Goal: Register for event/course

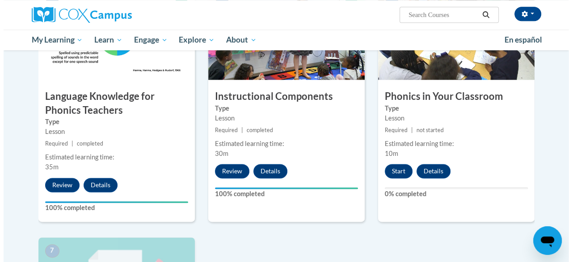
scroll to position [482, 0]
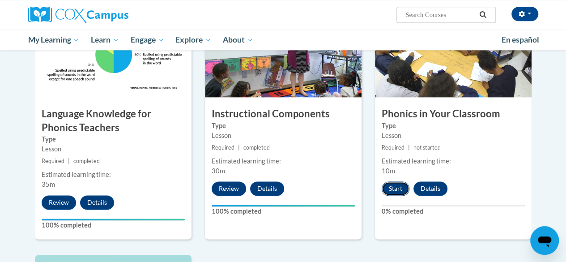
click at [400, 188] on button "Start" at bounding box center [395, 188] width 28 height 14
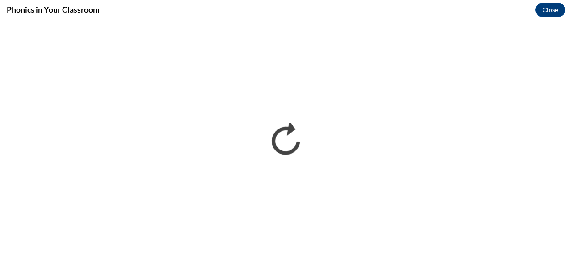
scroll to position [0, 0]
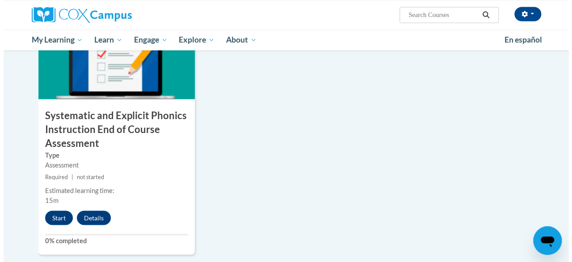
scroll to position [728, 0]
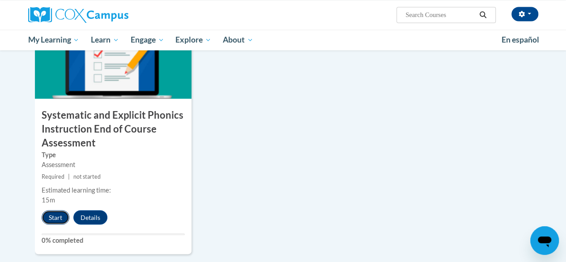
click at [53, 220] on button "Start" at bounding box center [56, 217] width 28 height 14
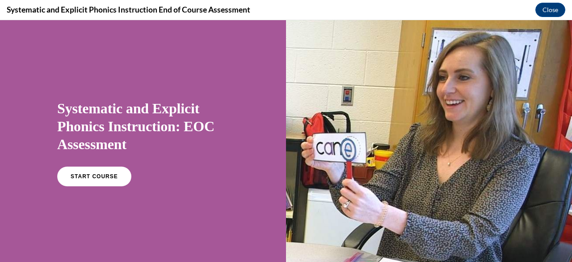
scroll to position [0, 0]
click at [87, 182] on link "START COURSE" at bounding box center [94, 176] width 78 height 21
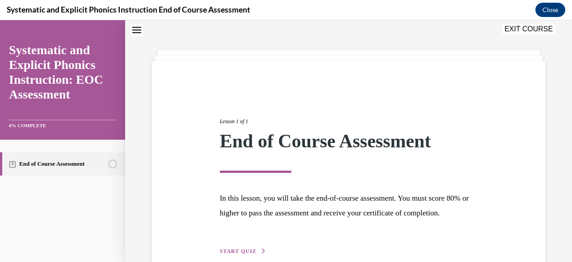
scroll to position [89, 0]
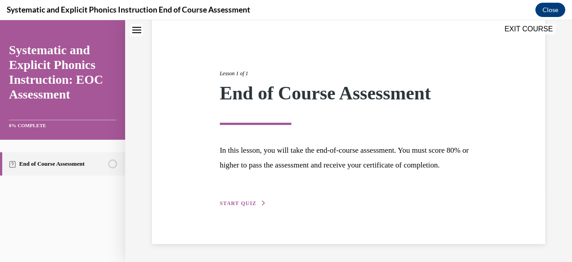
click at [246, 204] on span "START QUIZ" at bounding box center [238, 203] width 37 height 6
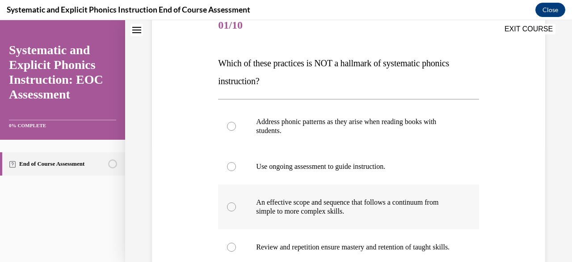
scroll to position [107, 0]
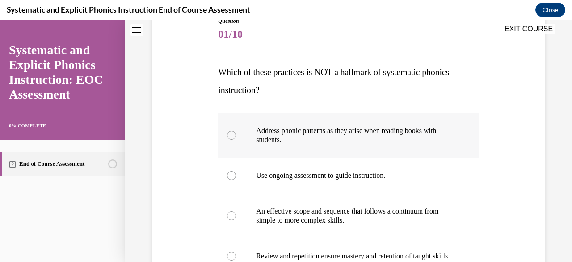
click at [239, 136] on div at bounding box center [348, 135] width 261 height 45
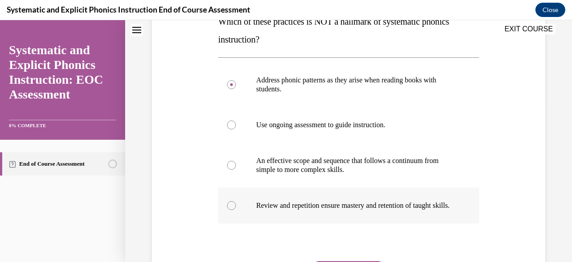
scroll to position [230, 0]
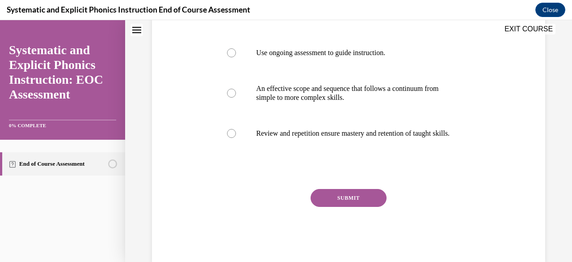
click at [345, 215] on div "SUBMIT NEXT" at bounding box center [348, 225] width 261 height 73
click at [343, 207] on button "SUBMIT" at bounding box center [349, 198] width 76 height 18
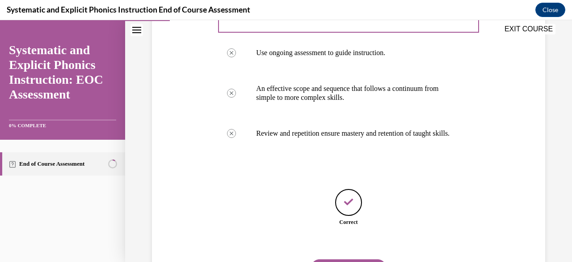
scroll to position [285, 0]
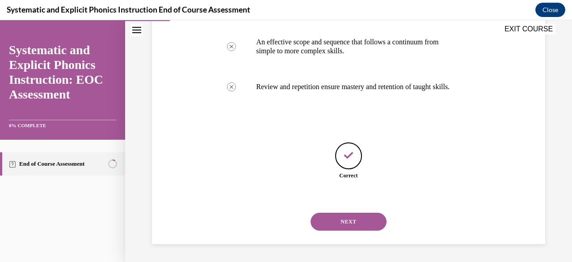
click at [345, 226] on button "NEXT" at bounding box center [349, 221] width 76 height 18
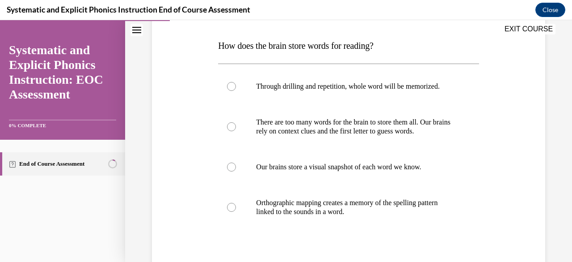
scroll to position [143, 0]
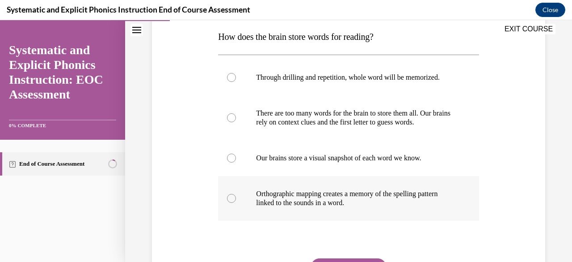
click at [233, 200] on div at bounding box center [231, 198] width 9 height 9
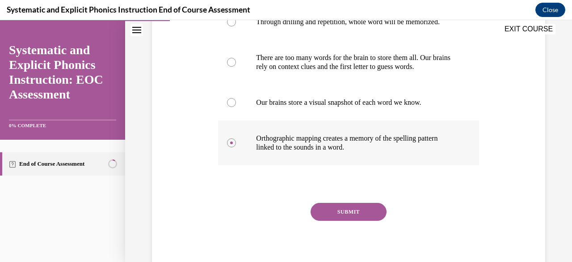
scroll to position [203, 0]
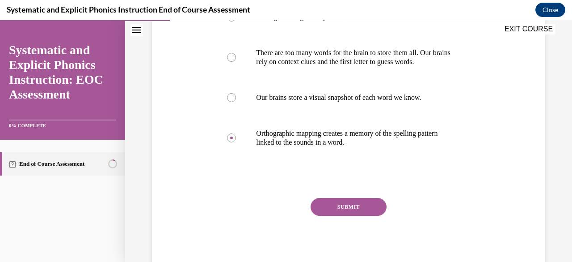
click at [347, 208] on button "SUBMIT" at bounding box center [349, 207] width 76 height 18
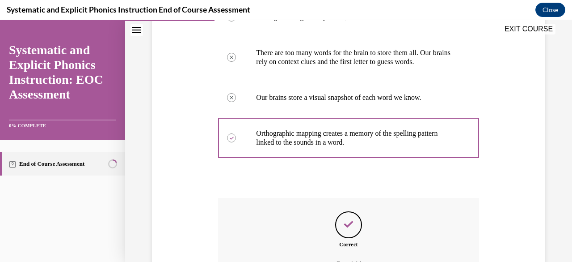
scroll to position [302, 0]
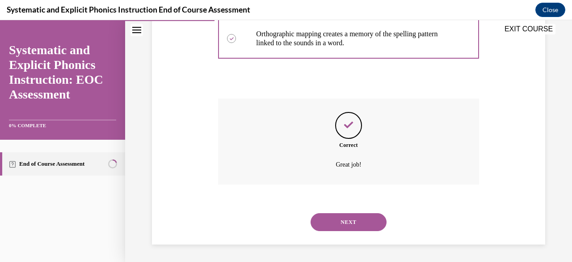
click at [337, 223] on button "NEXT" at bounding box center [349, 222] width 76 height 18
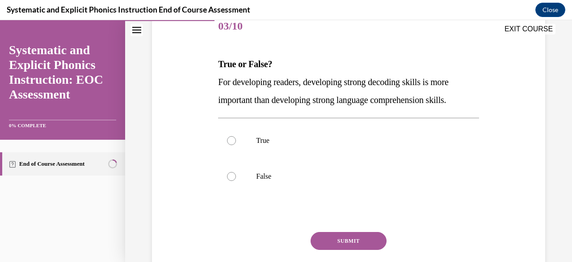
scroll to position [116, 0]
click at [268, 183] on div at bounding box center [348, 176] width 261 height 36
click at [340, 242] on button "SUBMIT" at bounding box center [349, 240] width 76 height 18
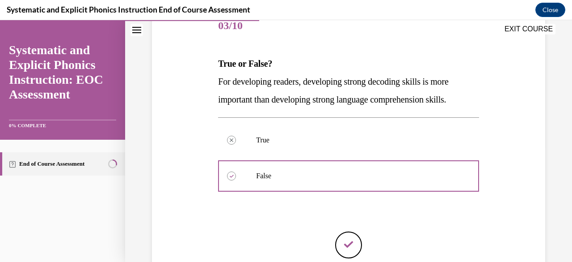
scroll to position [204, 0]
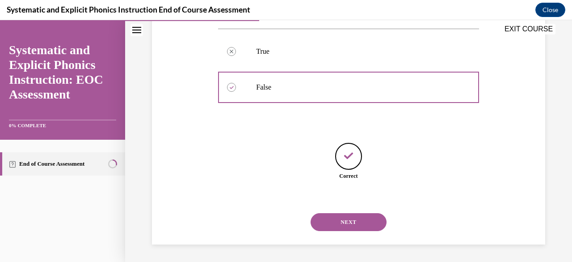
click at [343, 217] on button "NEXT" at bounding box center [349, 222] width 76 height 18
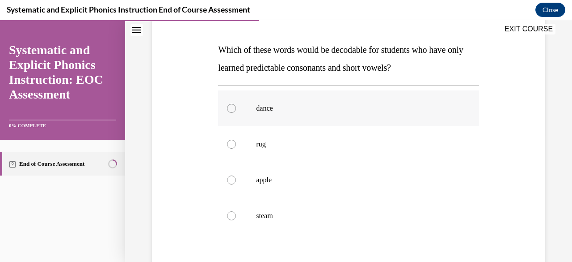
scroll to position [137, 0]
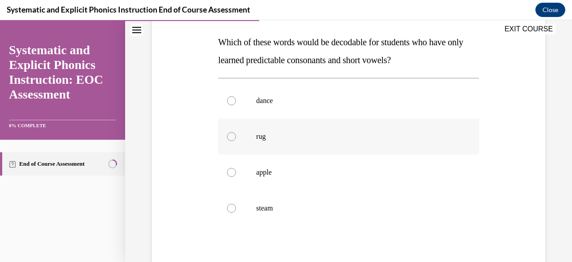
click at [234, 136] on div at bounding box center [231, 136] width 9 height 9
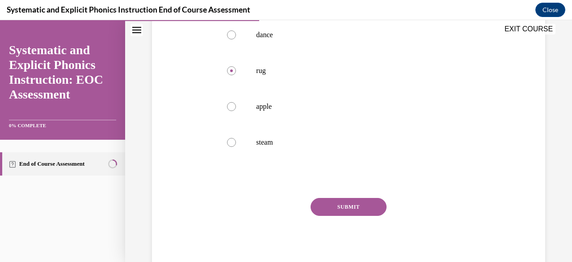
click at [351, 205] on button "SUBMIT" at bounding box center [349, 207] width 76 height 18
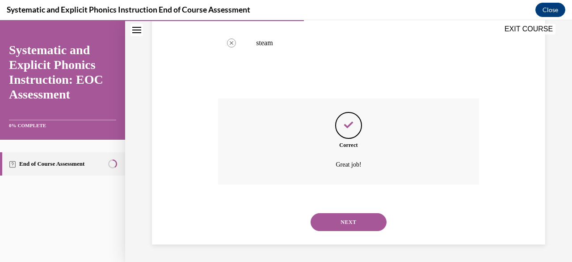
click at [343, 226] on button "NEXT" at bounding box center [349, 222] width 76 height 18
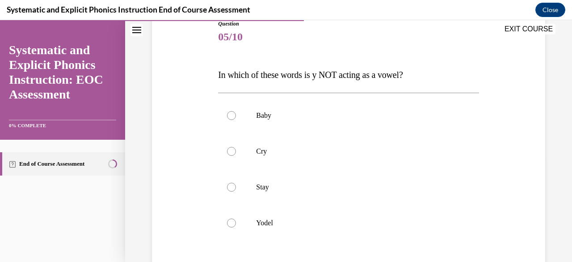
scroll to position [135, 0]
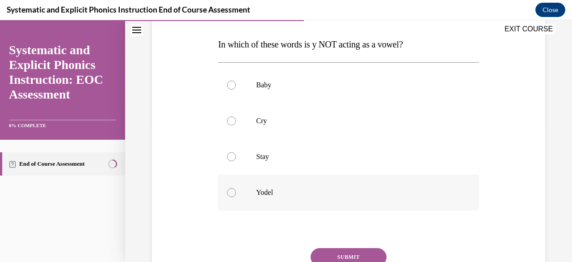
click at [235, 187] on div at bounding box center [348, 192] width 261 height 36
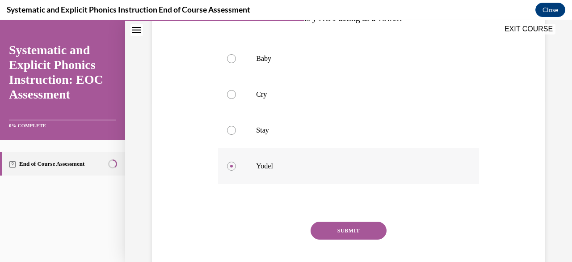
scroll to position [162, 0]
click at [325, 220] on div "Question 05/10 In which of these words is y NOT acting as a vowel? Baby Cry Sta…" at bounding box center [348, 128] width 261 height 332
click at [326, 227] on button "SUBMIT" at bounding box center [349, 230] width 76 height 18
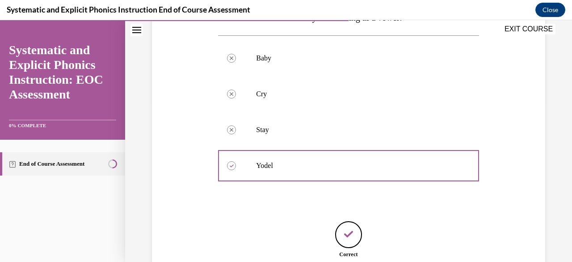
scroll to position [240, 0]
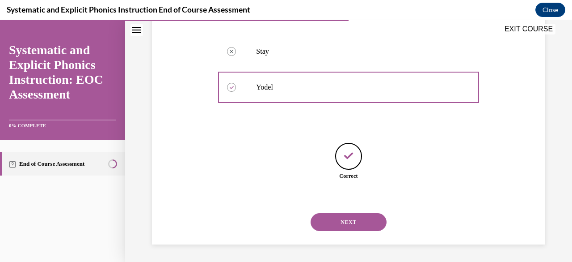
click at [350, 223] on button "NEXT" at bounding box center [349, 222] width 76 height 18
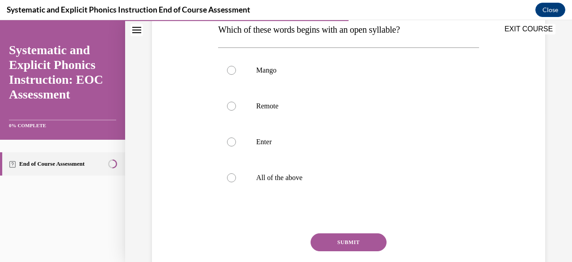
scroll to position [150, 0]
click at [236, 106] on div at bounding box center [348, 106] width 261 height 36
click at [232, 180] on div at bounding box center [231, 177] width 9 height 9
click at [343, 241] on button "SUBMIT" at bounding box center [349, 242] width 76 height 18
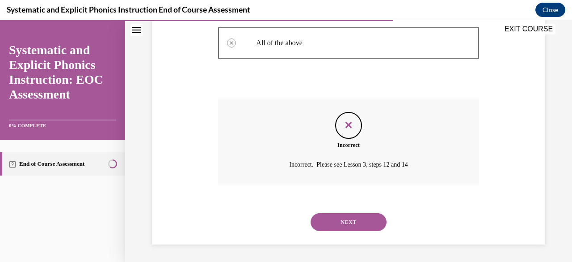
scroll to position [284, 0]
click at [362, 220] on button "NEXT" at bounding box center [349, 222] width 76 height 18
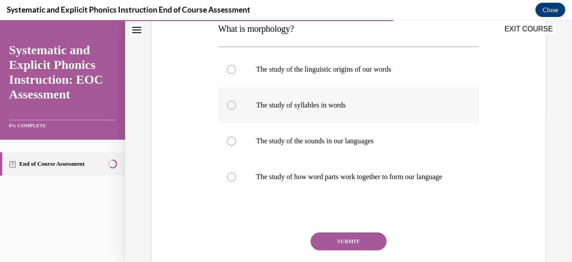
scroll to position [151, 0]
click at [230, 186] on div at bounding box center [348, 176] width 261 height 36
click at [367, 249] on button "SUBMIT" at bounding box center [349, 241] width 76 height 18
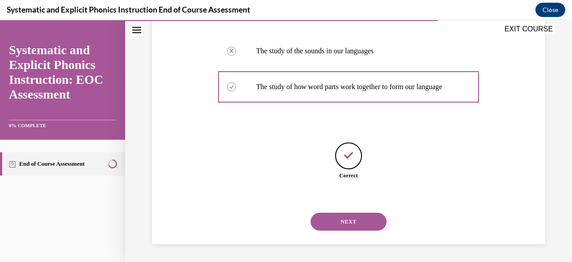
scroll to position [249, 0]
click at [350, 222] on button "NEXT" at bounding box center [349, 221] width 76 height 18
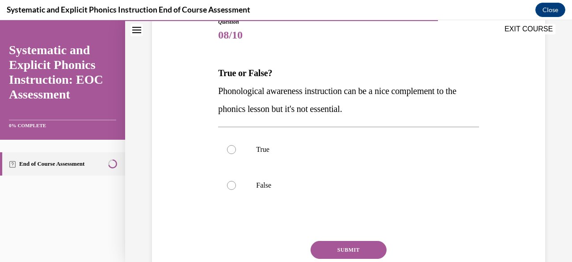
scroll to position [107, 0]
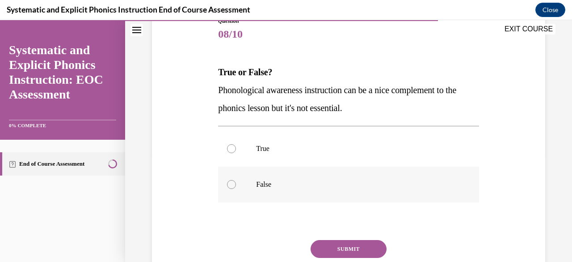
click at [256, 184] on p "False" at bounding box center [356, 184] width 200 height 9
click at [354, 246] on button "SUBMIT" at bounding box center [349, 249] width 76 height 18
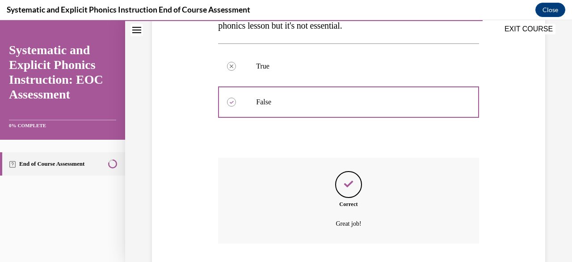
scroll to position [249, 0]
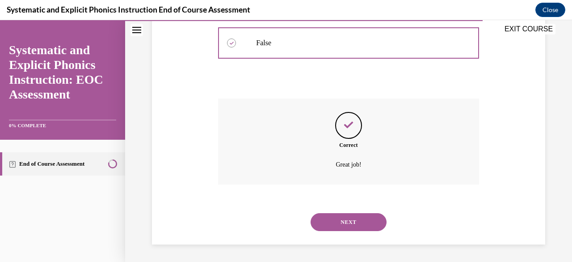
click at [345, 220] on button "NEXT" at bounding box center [349, 222] width 76 height 18
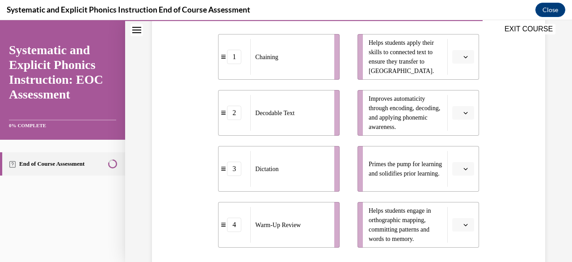
scroll to position [204, 0]
click at [463, 58] on span "button" at bounding box center [466, 56] width 6 height 6
click at [456, 109] on span "2" at bounding box center [454, 111] width 3 height 7
click at [464, 167] on icon "button" at bounding box center [466, 168] width 4 height 4
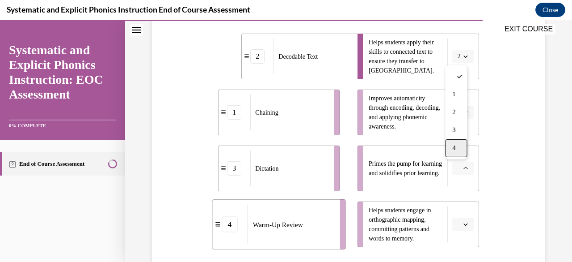
click at [461, 148] on div "4" at bounding box center [456, 148] width 22 height 18
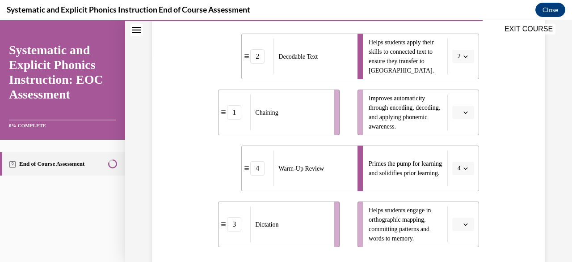
click at [464, 113] on icon "button" at bounding box center [466, 112] width 4 height 2
click at [454, 182] on span "3" at bounding box center [454, 185] width 3 height 7
click at [460, 228] on button "button" at bounding box center [464, 223] width 22 height 13
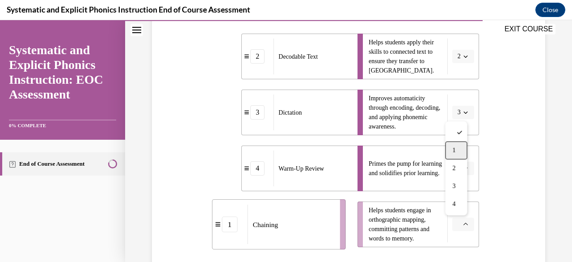
click at [456, 148] on span "1" at bounding box center [454, 150] width 3 height 7
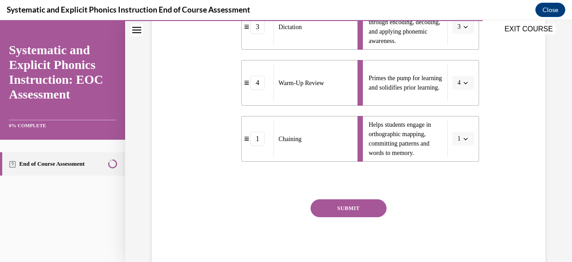
scroll to position [291, 0]
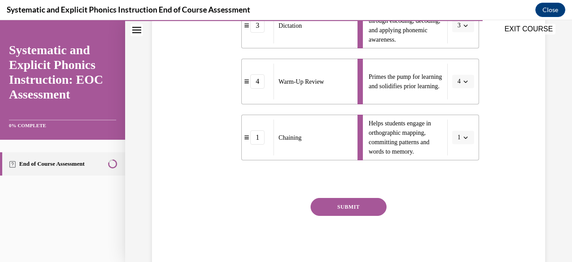
click at [373, 205] on button "SUBMIT" at bounding box center [349, 207] width 76 height 18
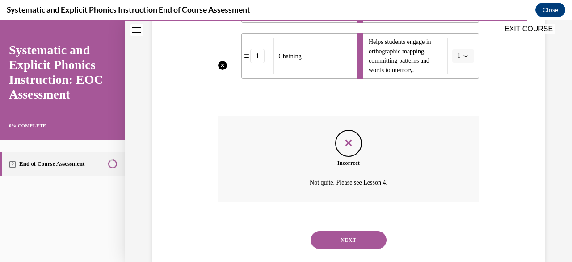
scroll to position [390, 0]
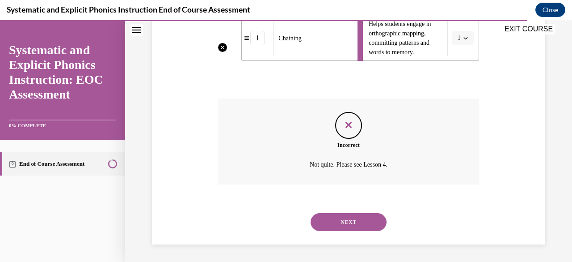
click at [350, 220] on button "NEXT" at bounding box center [349, 222] width 76 height 18
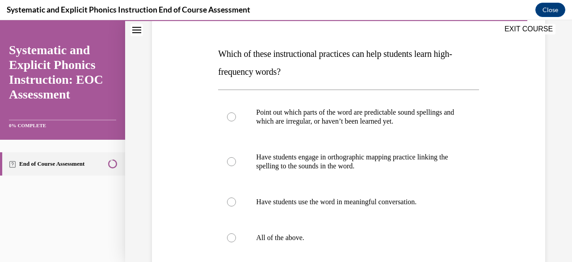
scroll to position [155, 0]
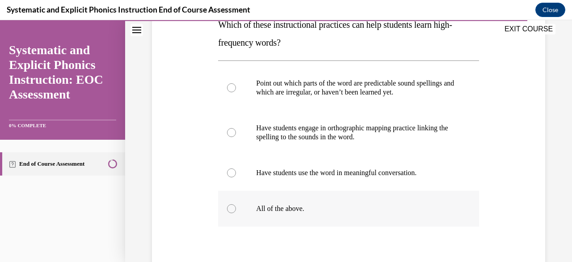
click at [229, 209] on div at bounding box center [231, 208] width 9 height 9
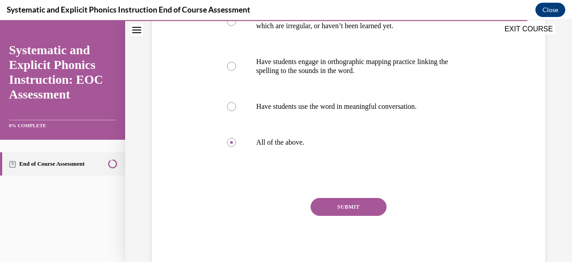
click at [356, 204] on button "SUBMIT" at bounding box center [349, 207] width 76 height 18
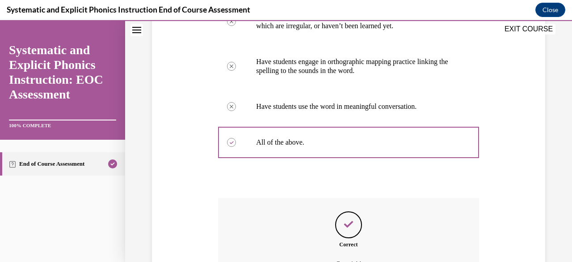
scroll to position [320, 0]
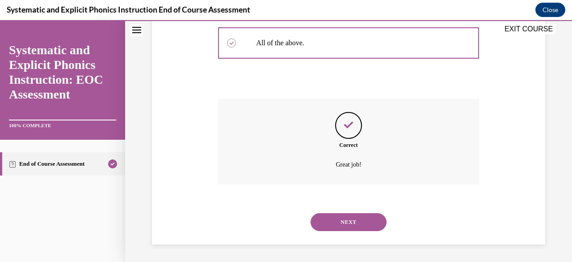
click at [347, 222] on button "NEXT" at bounding box center [349, 222] width 76 height 18
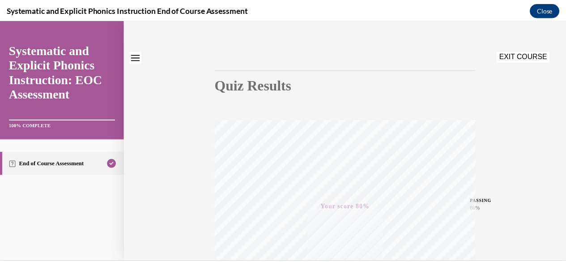
scroll to position [0, 0]
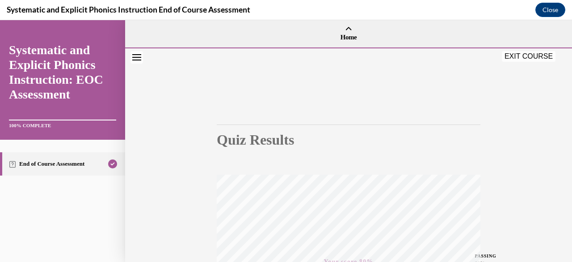
click at [525, 58] on button "EXIT COURSE" at bounding box center [529, 56] width 54 height 11
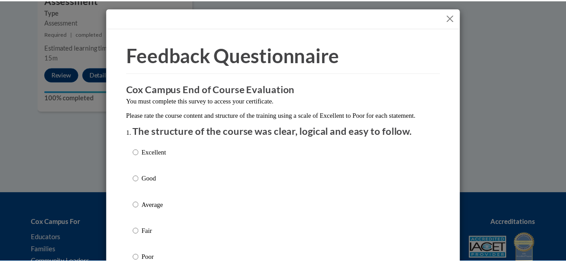
scroll to position [2, 0]
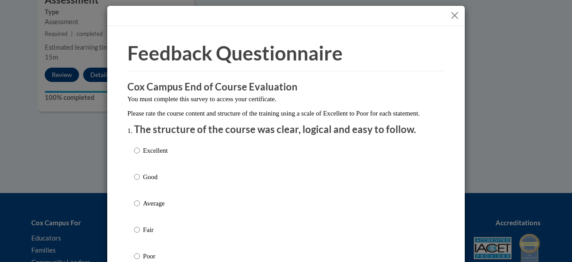
click at [453, 15] on button "Close" at bounding box center [454, 15] width 11 height 11
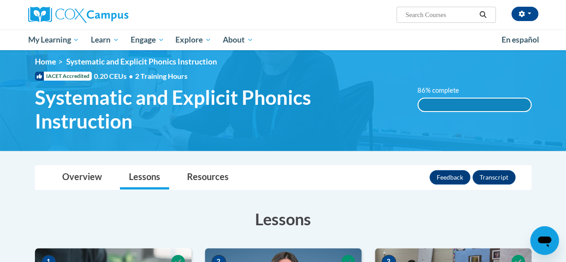
scroll to position [0, 0]
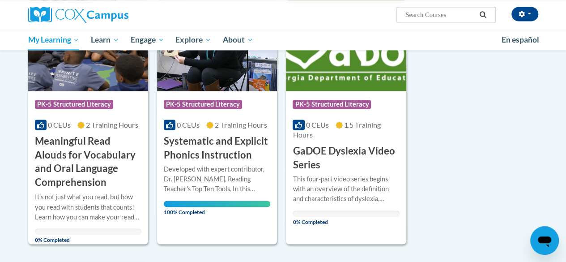
scroll to position [650, 0]
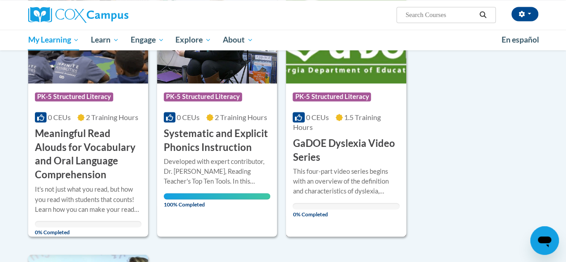
click at [351, 161] on h3 "GaDOE Dyslexia Video Series" at bounding box center [345, 150] width 106 height 28
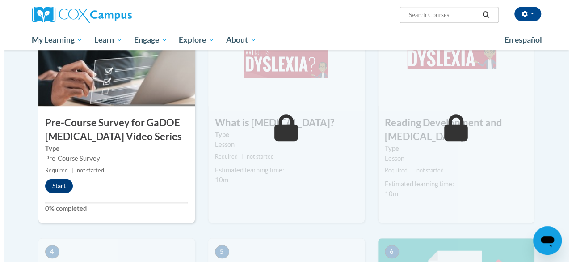
scroll to position [233, 0]
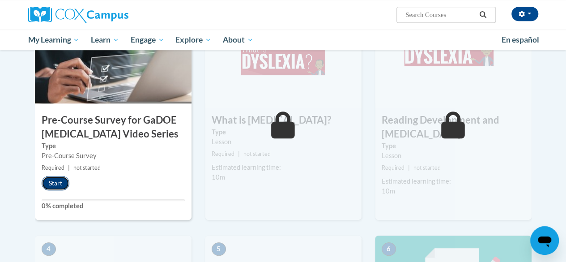
click at [51, 180] on button "Start" at bounding box center [56, 183] width 28 height 14
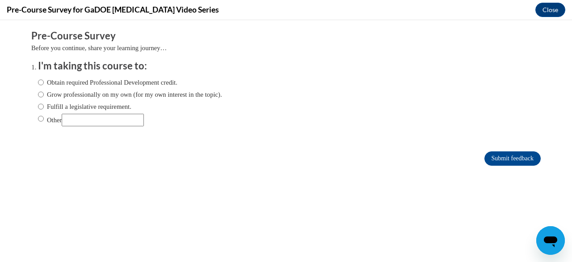
scroll to position [0, 0]
click at [116, 84] on label "Obtain required Professional Development credit." at bounding box center [108, 82] width 140 height 10
click at [44, 84] on input "Obtain required Professional Development credit." at bounding box center [41, 82] width 6 height 10
radio input "true"
click at [487, 162] on input "Submit feedback" at bounding box center [513, 158] width 56 height 14
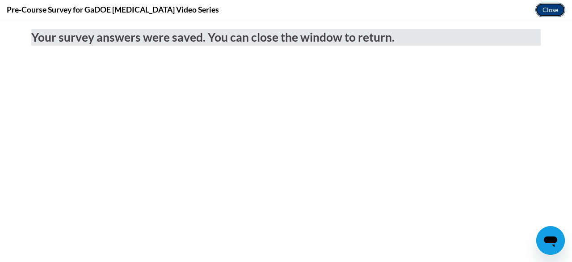
click at [546, 6] on button "Close" at bounding box center [551, 10] width 30 height 14
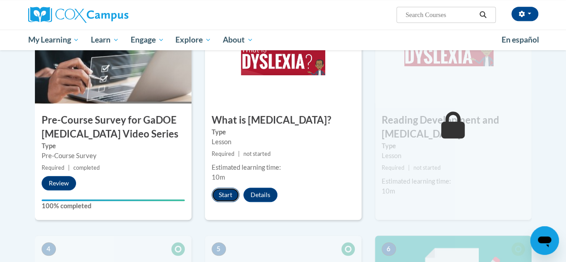
click at [224, 197] on button "Start" at bounding box center [226, 194] width 28 height 14
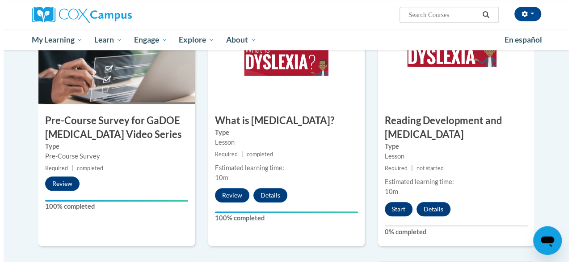
scroll to position [232, 0]
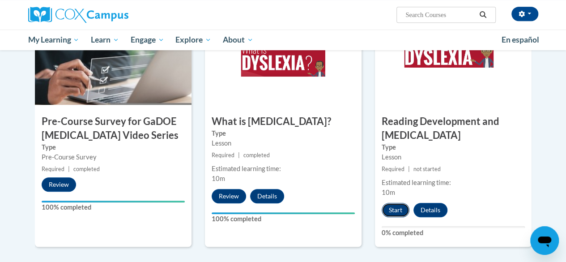
click at [402, 205] on button "Start" at bounding box center [395, 210] width 28 height 14
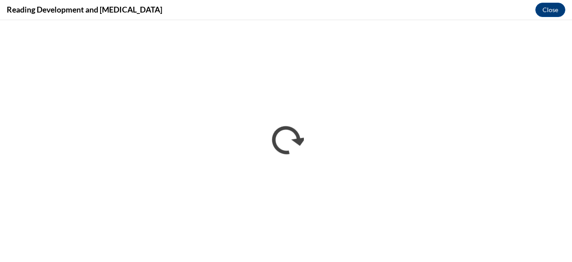
scroll to position [0, 0]
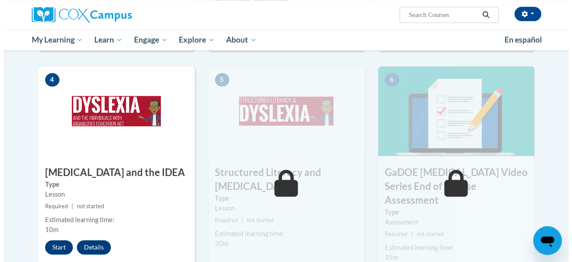
scroll to position [455, 0]
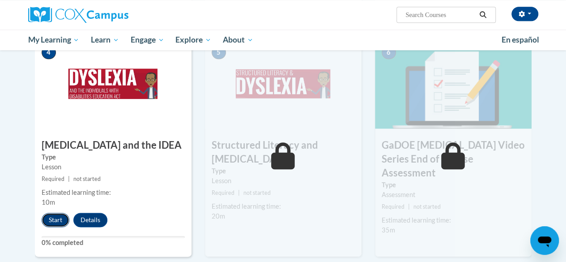
click at [58, 218] on button "Start" at bounding box center [56, 219] width 28 height 14
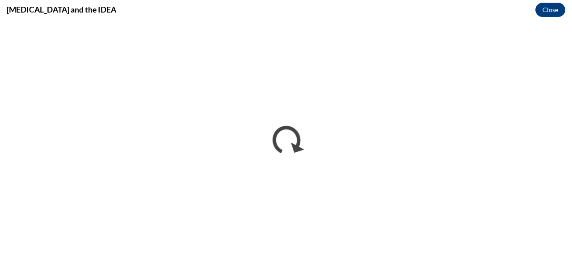
scroll to position [0, 0]
